Goal: Information Seeking & Learning: Learn about a topic

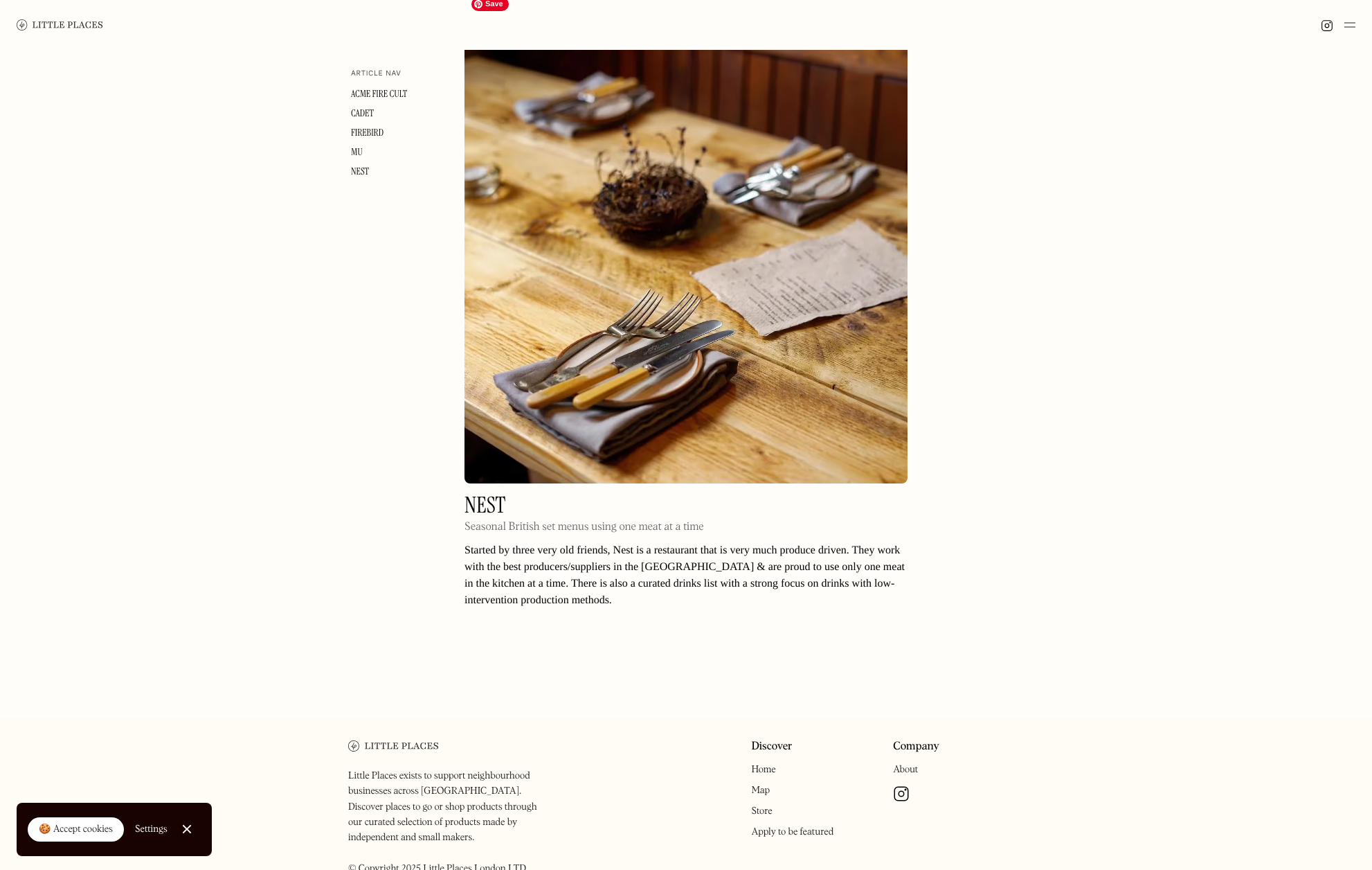
scroll to position [3000, 0]
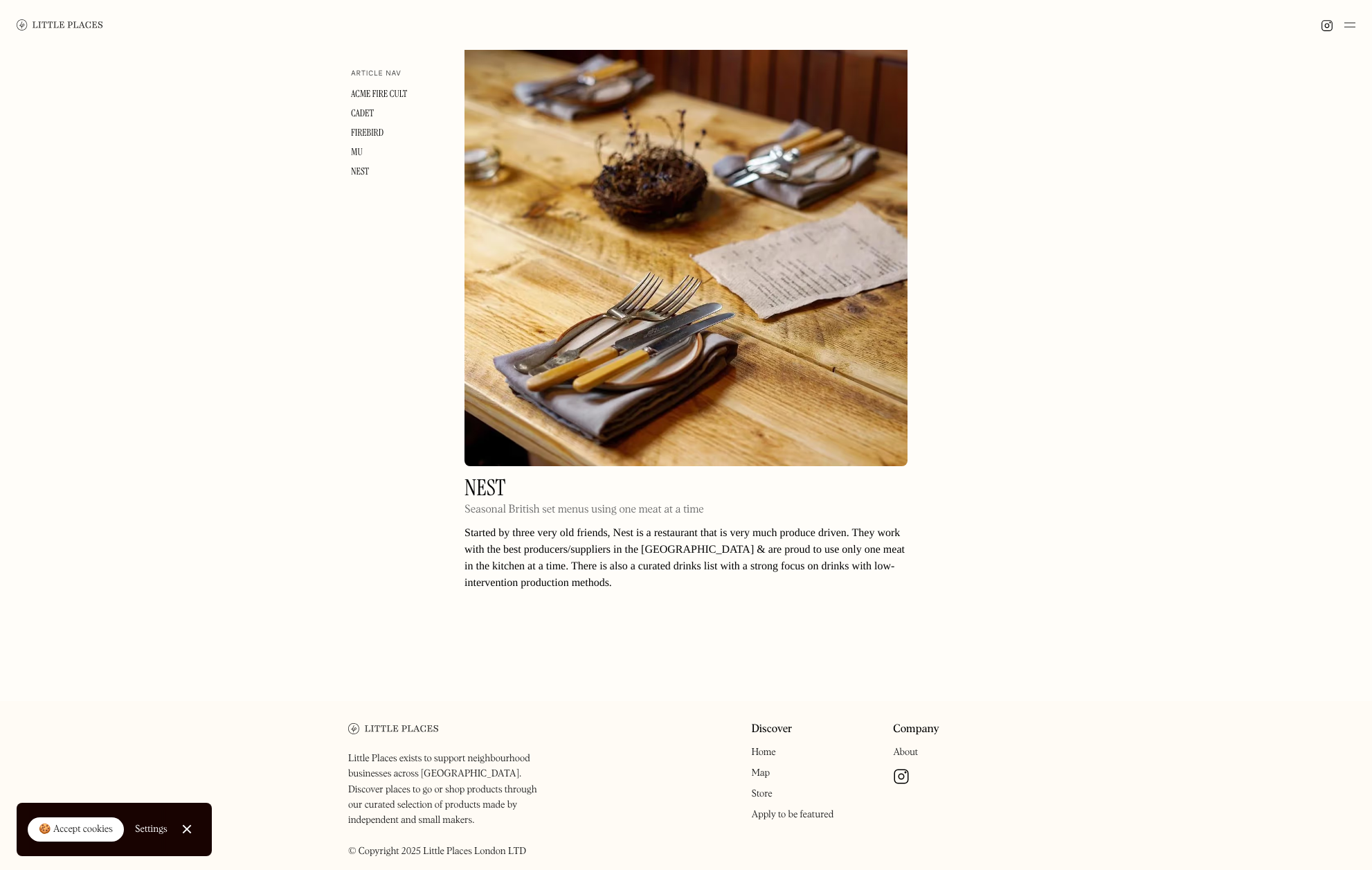
click at [486, 477] on h2 "Nest" at bounding box center [584, 488] width 240 height 22
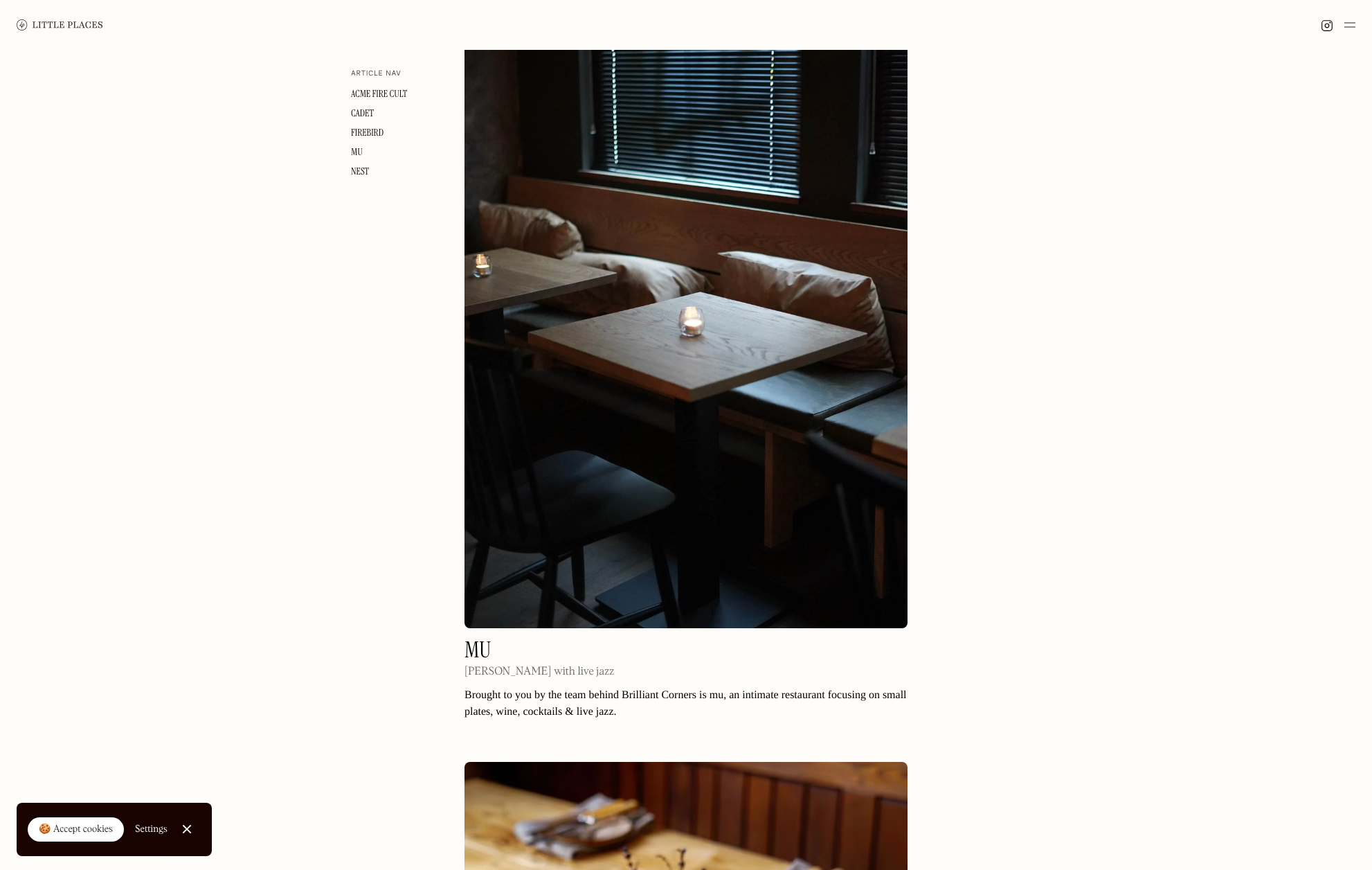
click at [475, 639] on h2 "mu" at bounding box center [539, 650] width 149 height 22
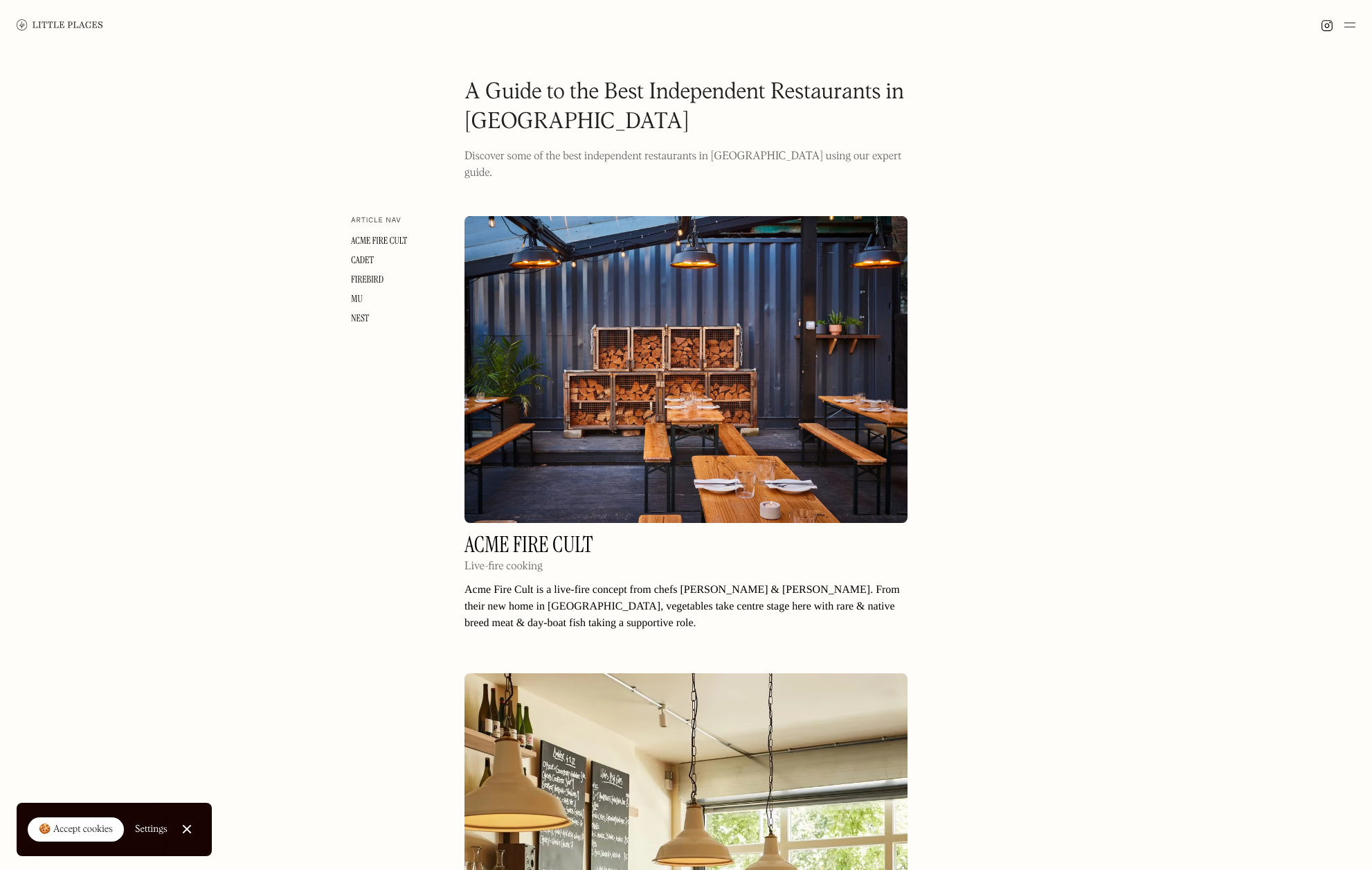
click at [569, 534] on h2 "Acme Fire Cult" at bounding box center [528, 544] width 128 height 22
